Goal: Information Seeking & Learning: Learn about a topic

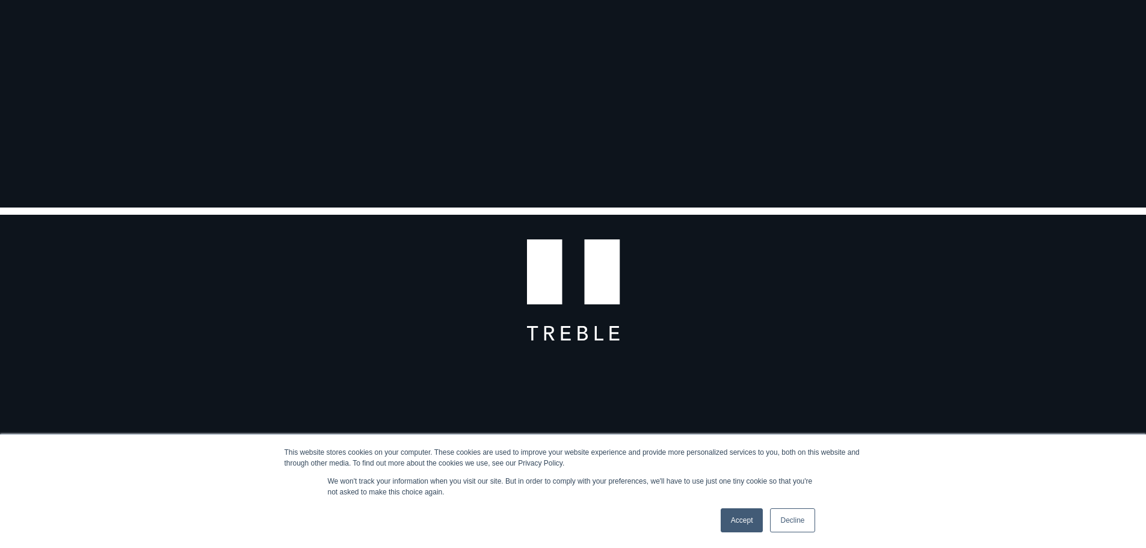
click at [798, 525] on link "Decline" at bounding box center [792, 520] width 45 height 24
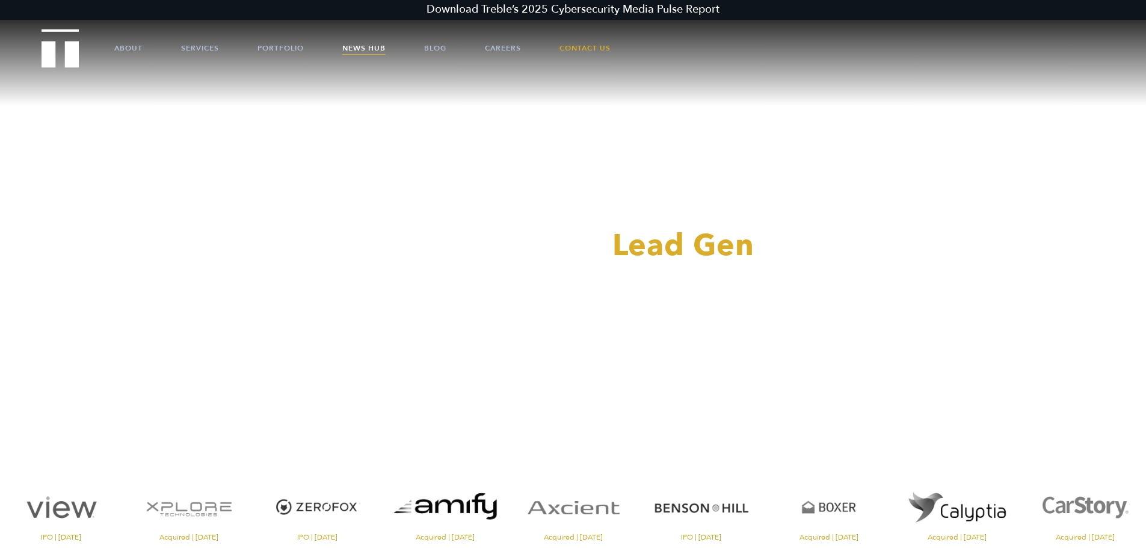
click at [365, 49] on link "News Hub" at bounding box center [363, 48] width 43 height 36
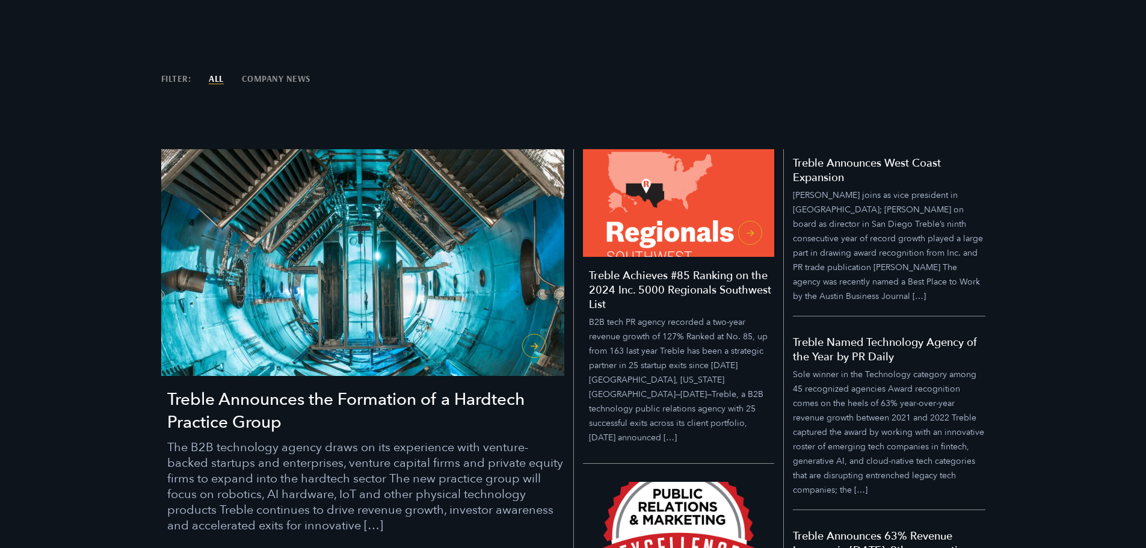
scroll to position [361, 0]
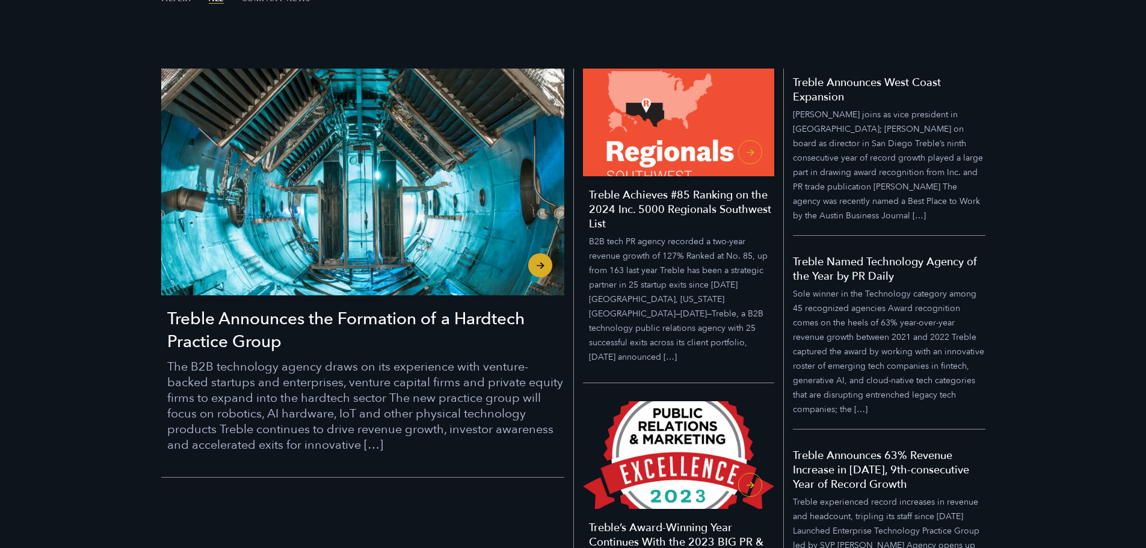
click at [487, 335] on h3 "Treble Announces the Formation of a Hardtech Practice Group" at bounding box center [365, 330] width 397 height 46
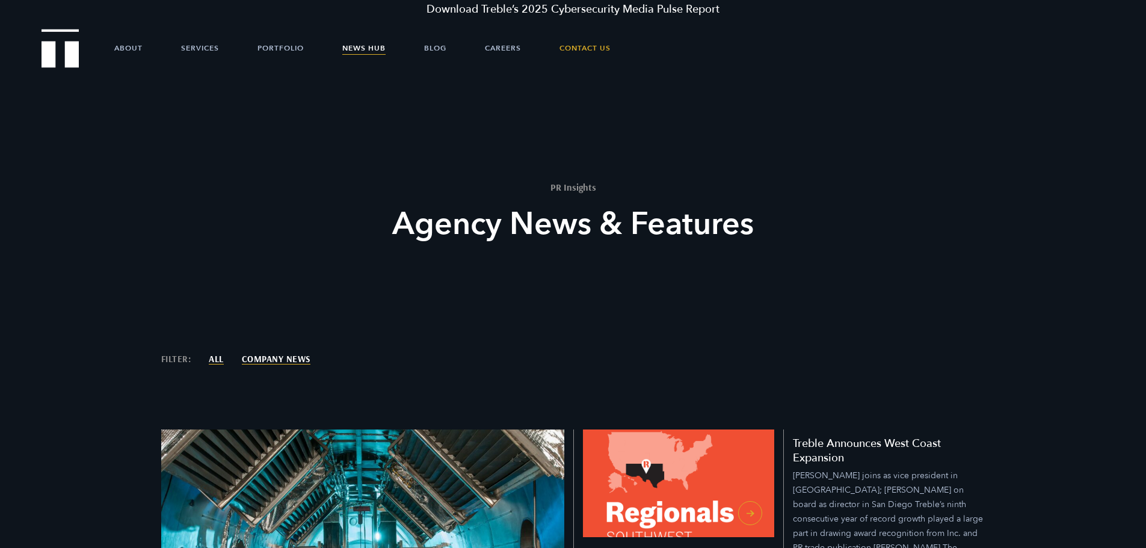
click at [265, 360] on link "Company News" at bounding box center [276, 358] width 69 height 9
click at [265, 44] on link "Portfolio" at bounding box center [280, 48] width 46 height 36
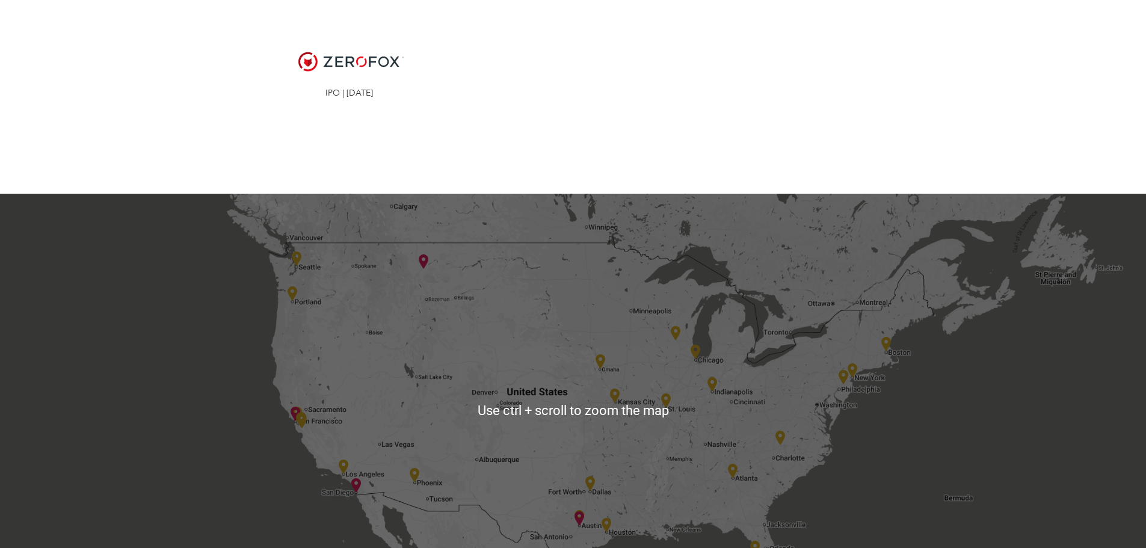
scroll to position [2466, 0]
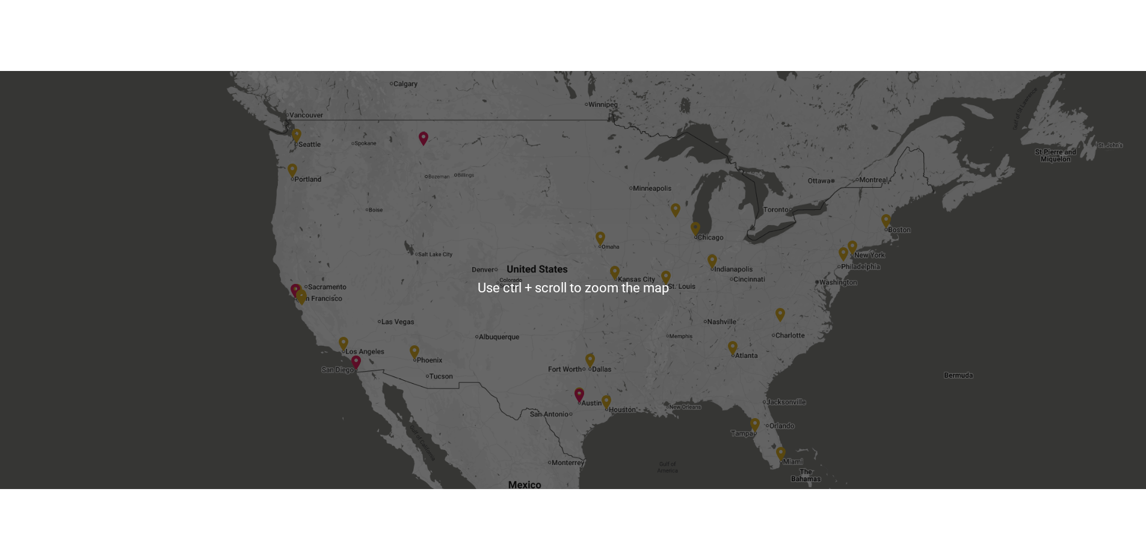
click at [300, 164] on div at bounding box center [573, 287] width 1146 height 433
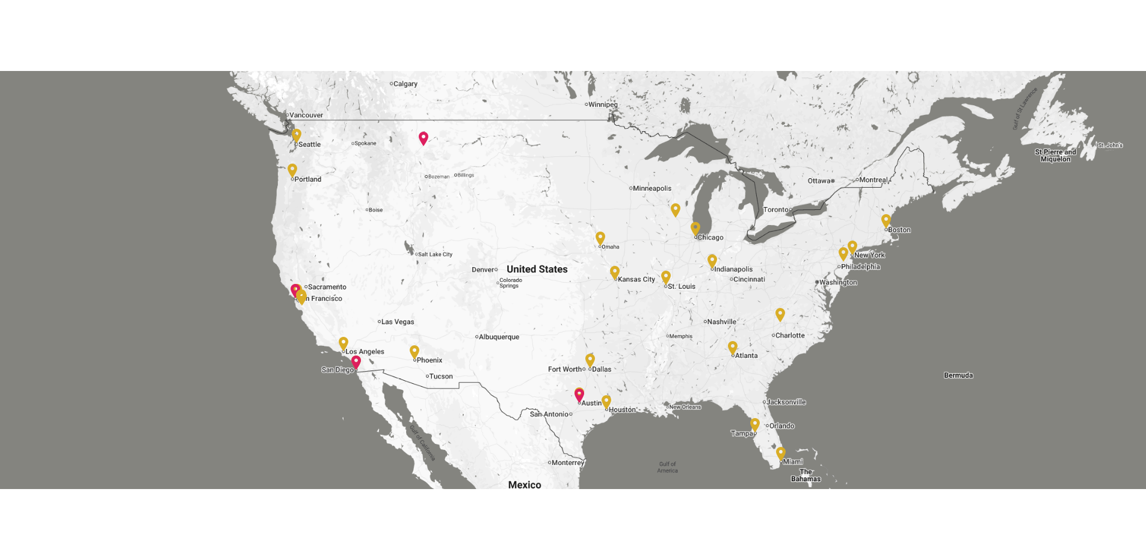
click at [291, 164] on img at bounding box center [293, 171] width 10 height 14
click at [294, 164] on img at bounding box center [293, 171] width 10 height 14
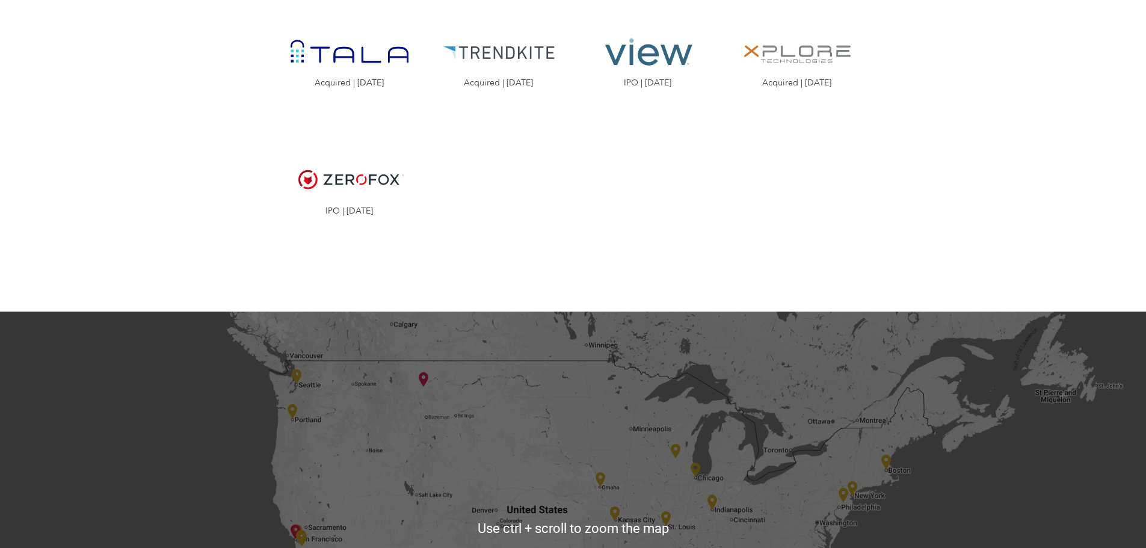
scroll to position [2527, 0]
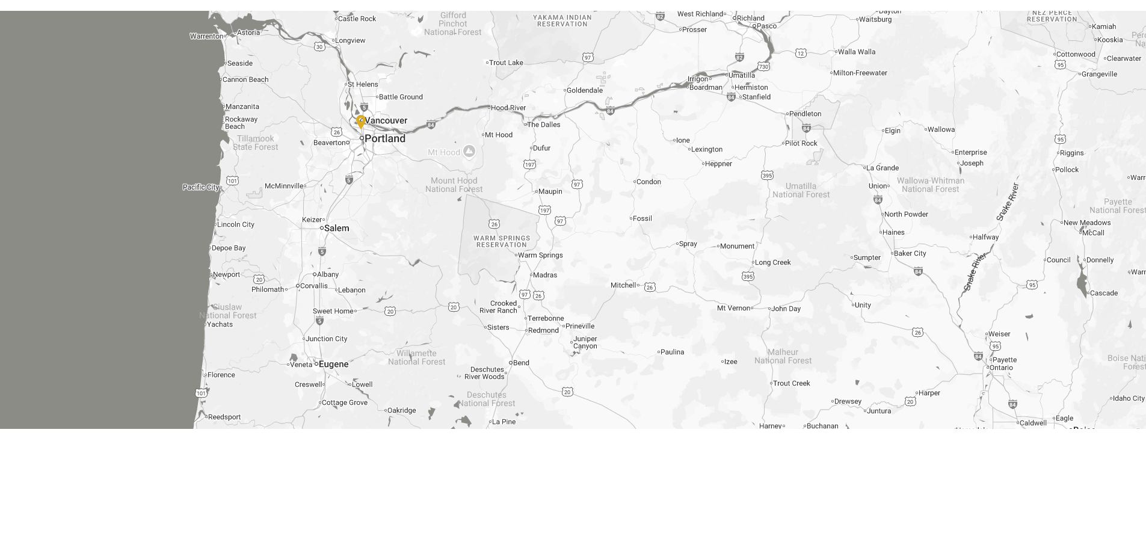
click at [360, 115] on img at bounding box center [361, 122] width 10 height 14
click at [361, 115] on img at bounding box center [361, 122] width 10 height 14
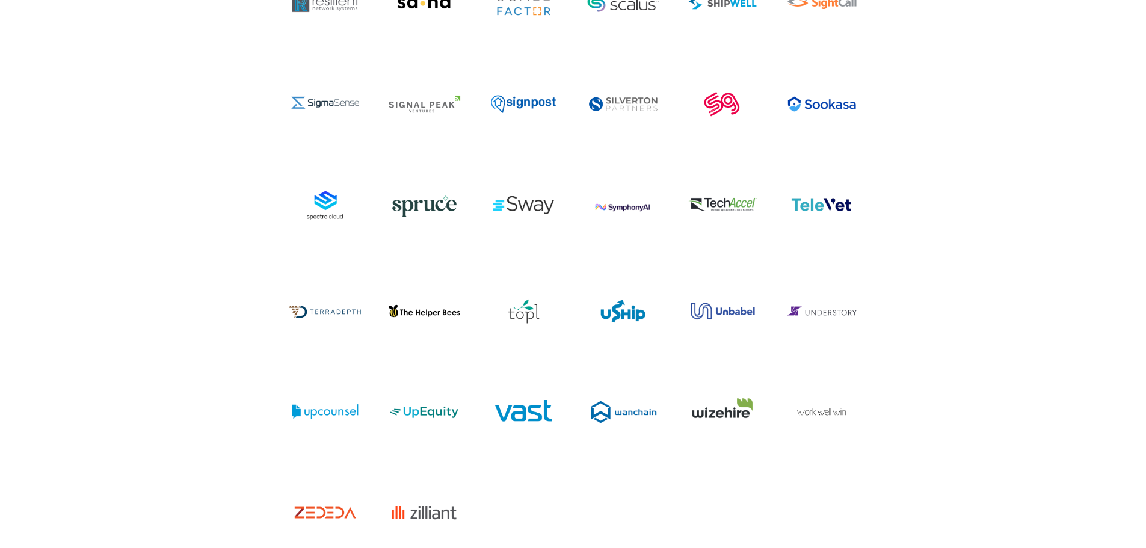
scroll to position [4632, 0]
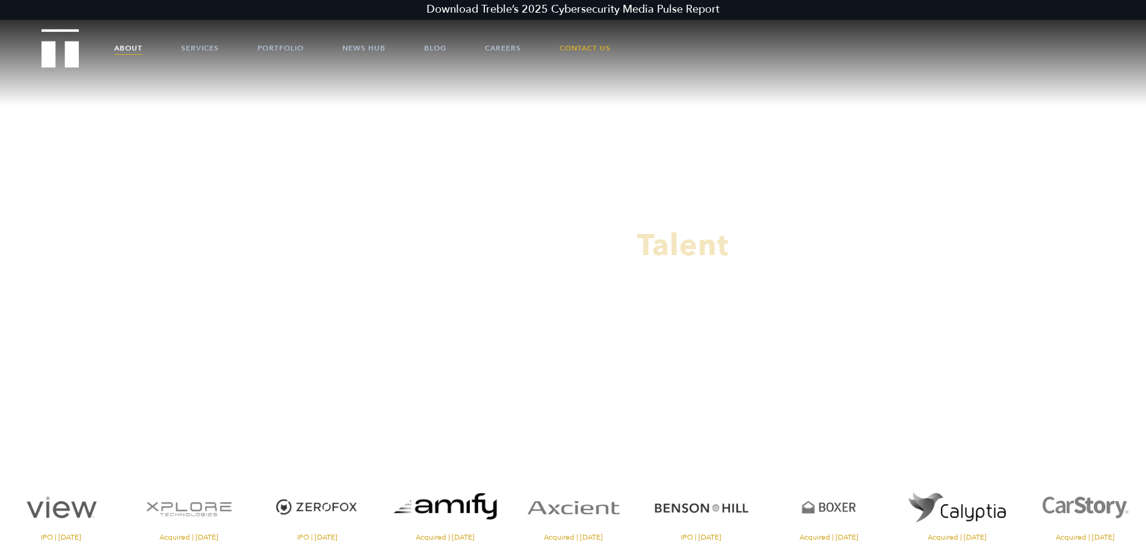
click at [130, 49] on link "About" at bounding box center [128, 48] width 28 height 36
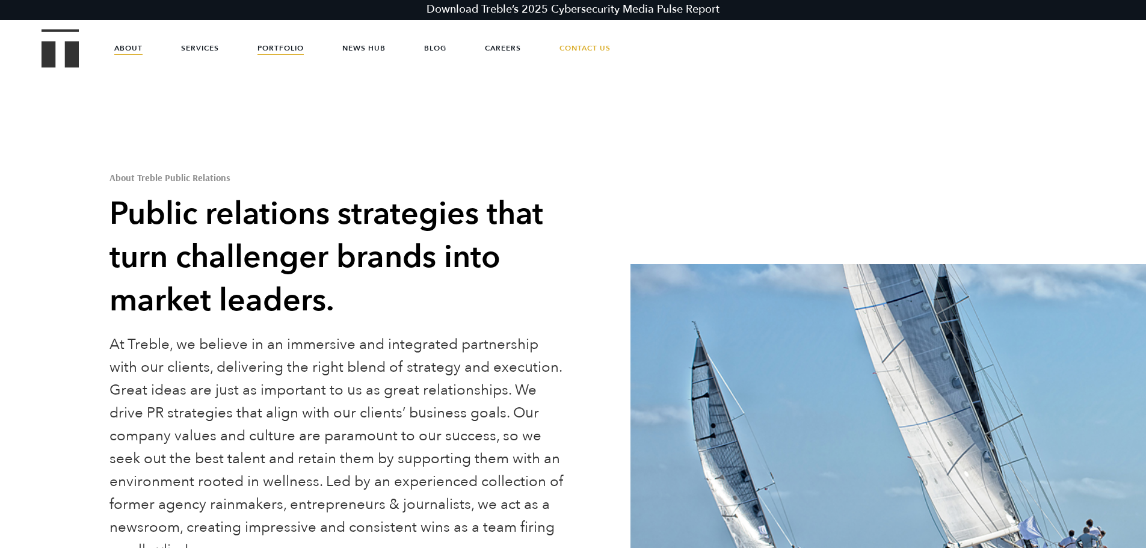
click at [292, 48] on link "Portfolio" at bounding box center [280, 48] width 46 height 36
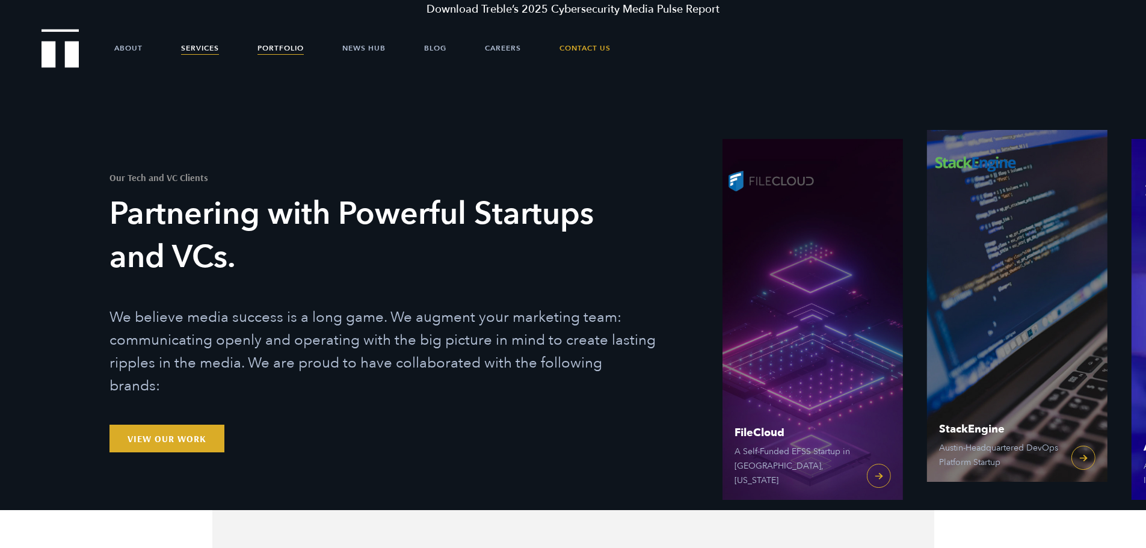
click at [206, 44] on link "Services" at bounding box center [200, 48] width 38 height 36
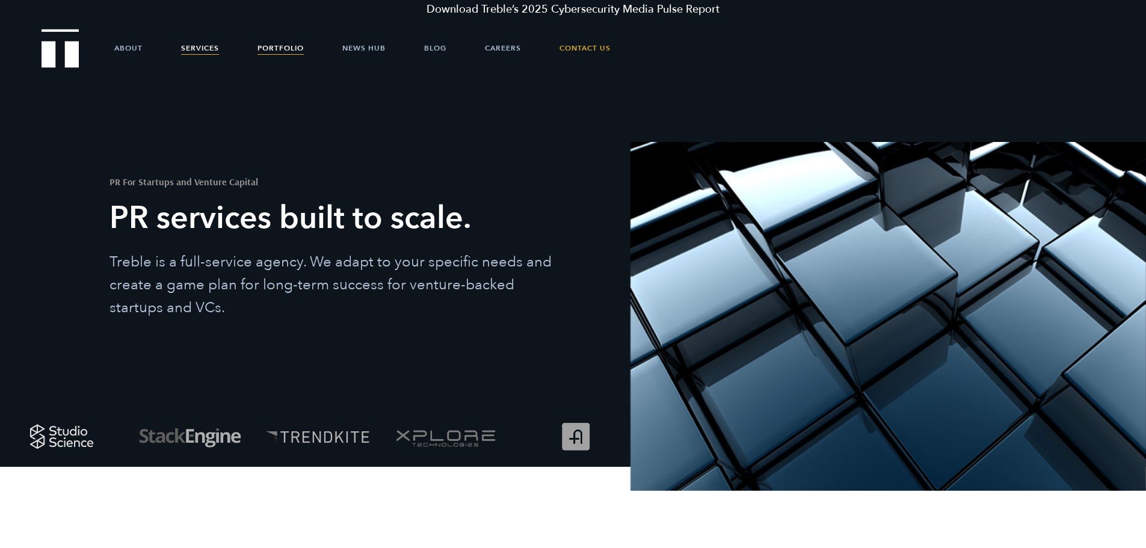
click at [284, 44] on link "Portfolio" at bounding box center [280, 48] width 46 height 36
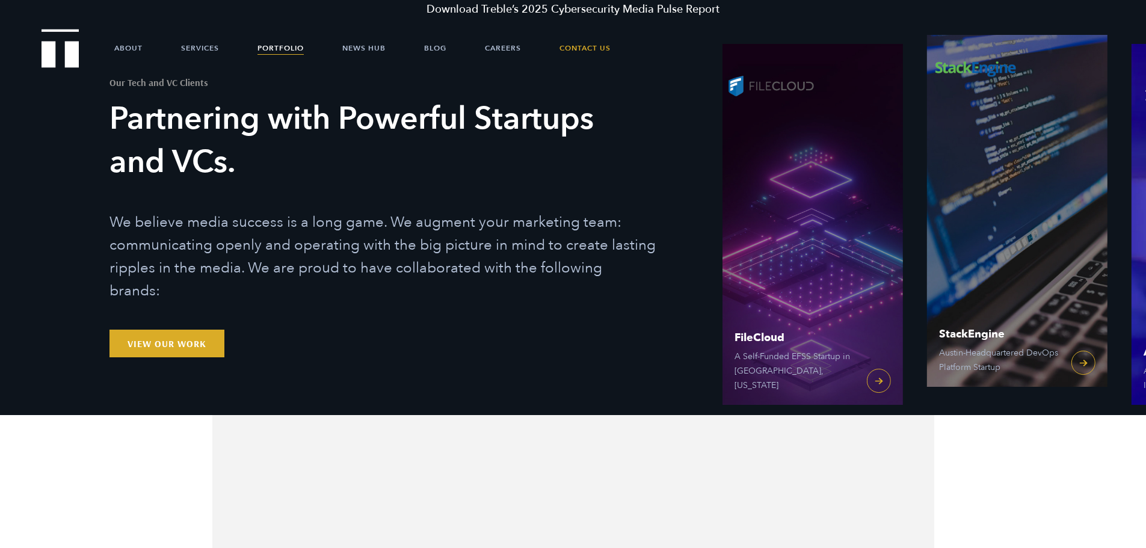
scroll to position [180, 0]
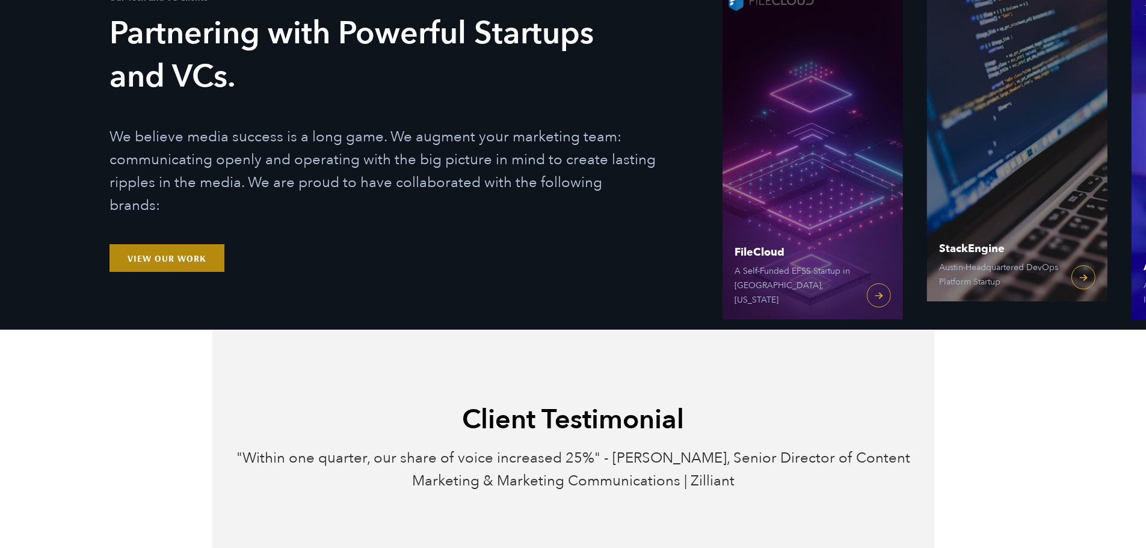
click at [172, 244] on link "View Our Work" at bounding box center [166, 258] width 115 height 28
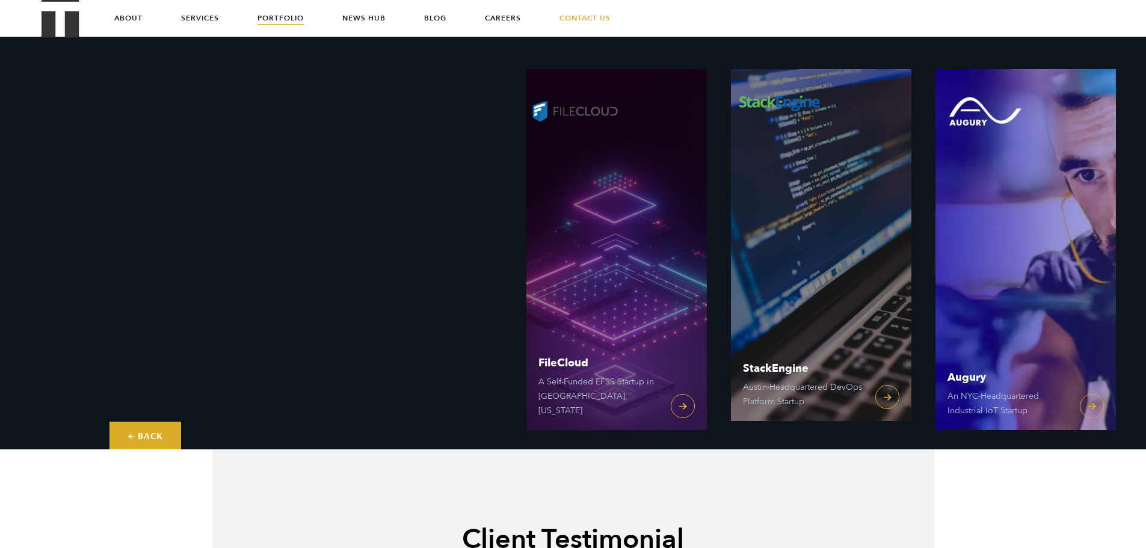
scroll to position [60, 0]
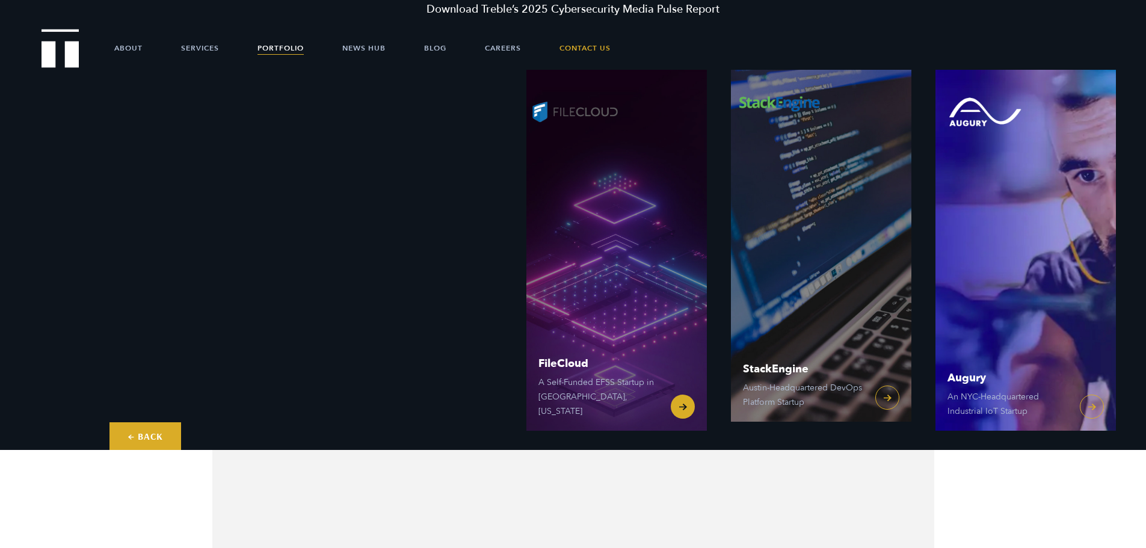
click at [652, 289] on link "FileCloud A Self-Funded EFSS Startup in [GEOGRAPHIC_DATA], [US_STATE]" at bounding box center [616, 250] width 180 height 361
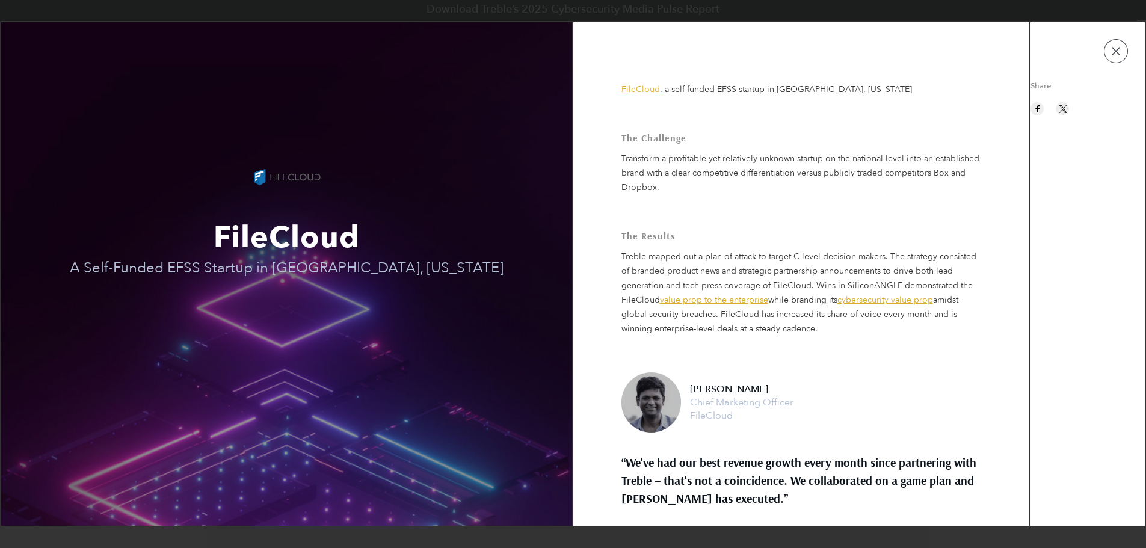
click at [727, 301] on link "value prop to the enterprise" at bounding box center [714, 299] width 108 height 11
click at [875, 298] on link "cybersecurity value prop" at bounding box center [885, 299] width 96 height 11
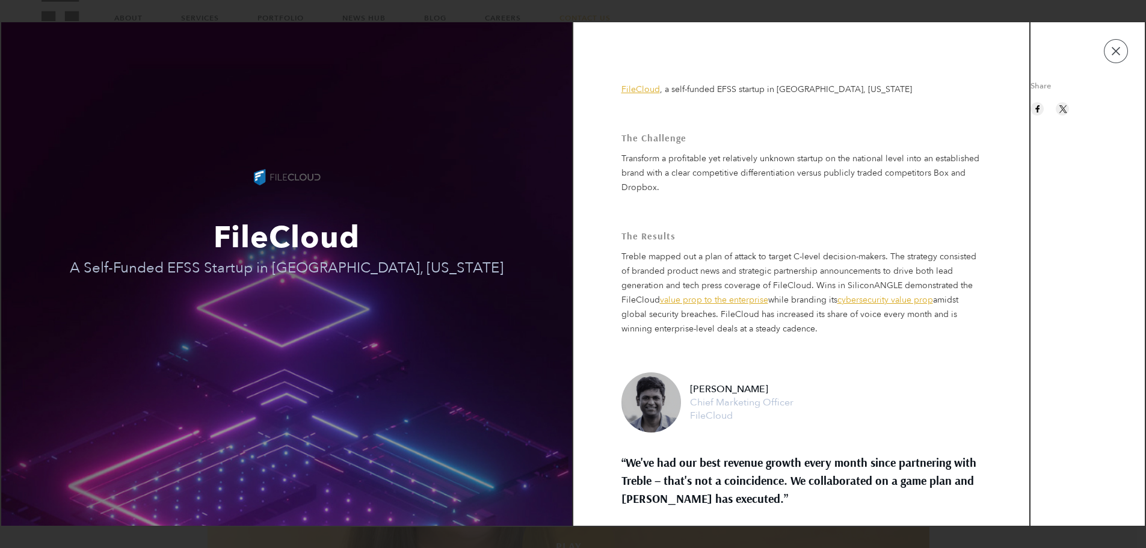
scroll to position [301, 0]
click at [1107, 48] on button "button" at bounding box center [1116, 51] width 24 height 24
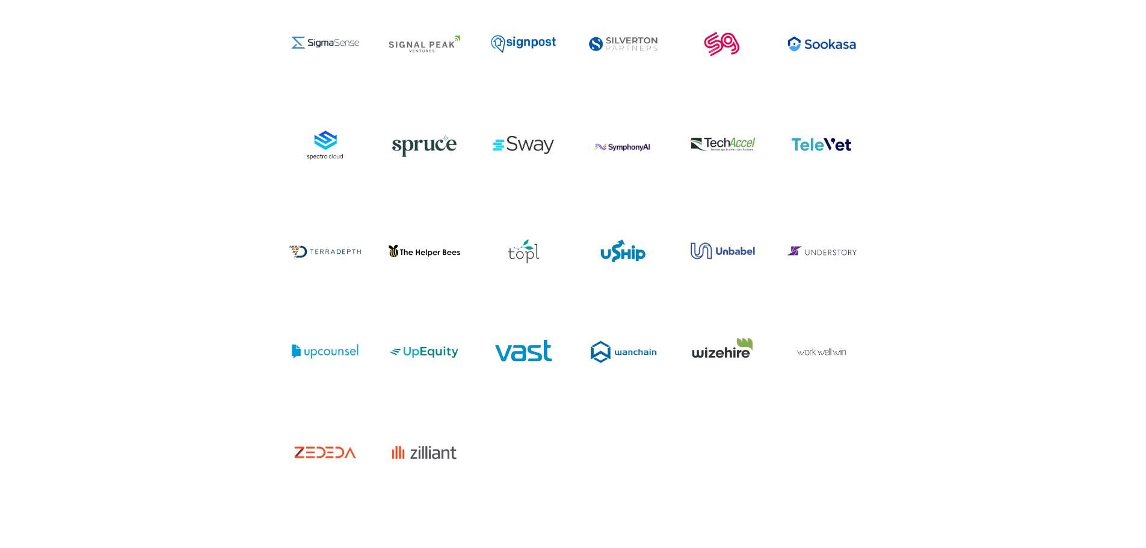
scroll to position [4646, 0]
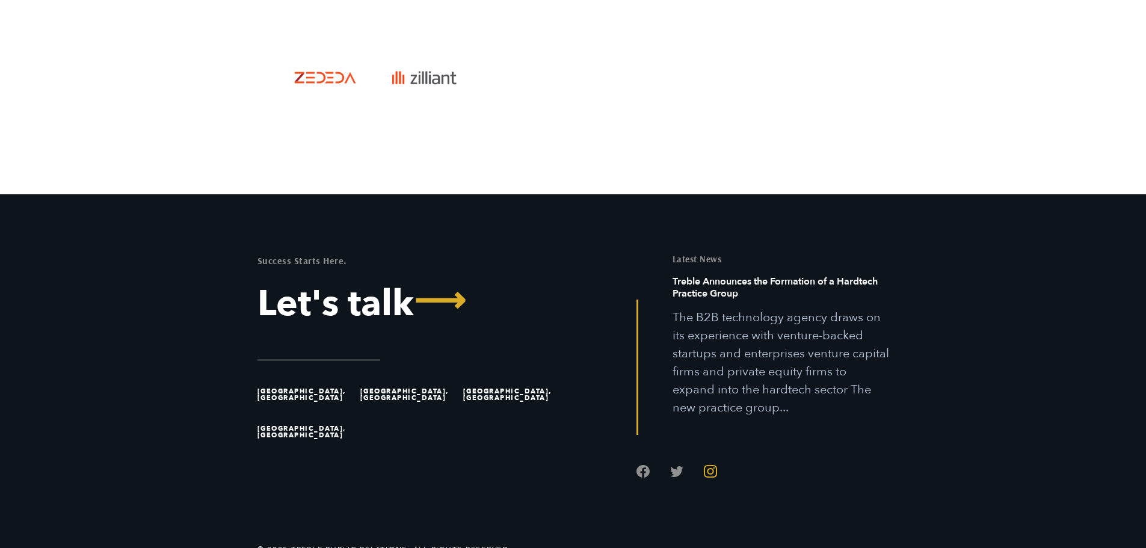
click at [714, 442] on ul at bounding box center [762, 458] width 253 height 47
